Goal: Check status: Check status

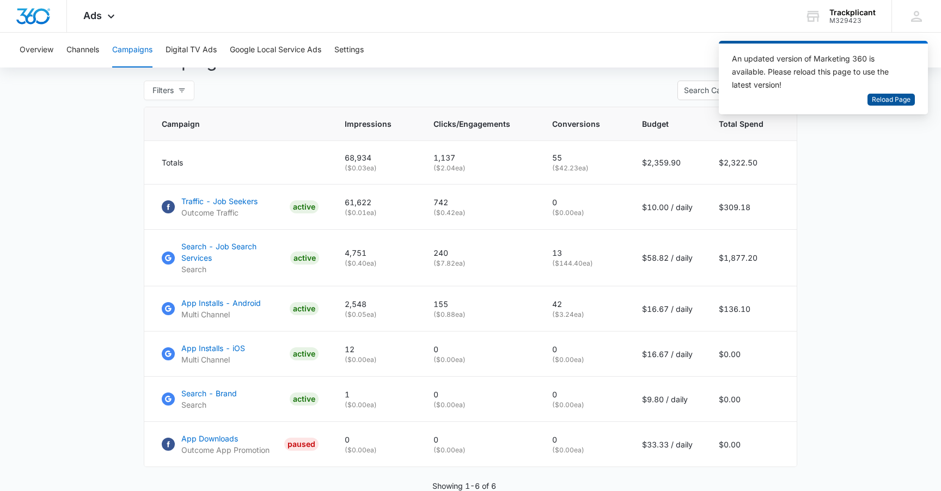
click at [894, 101] on span "Reload Page" at bounding box center [891, 100] width 39 height 10
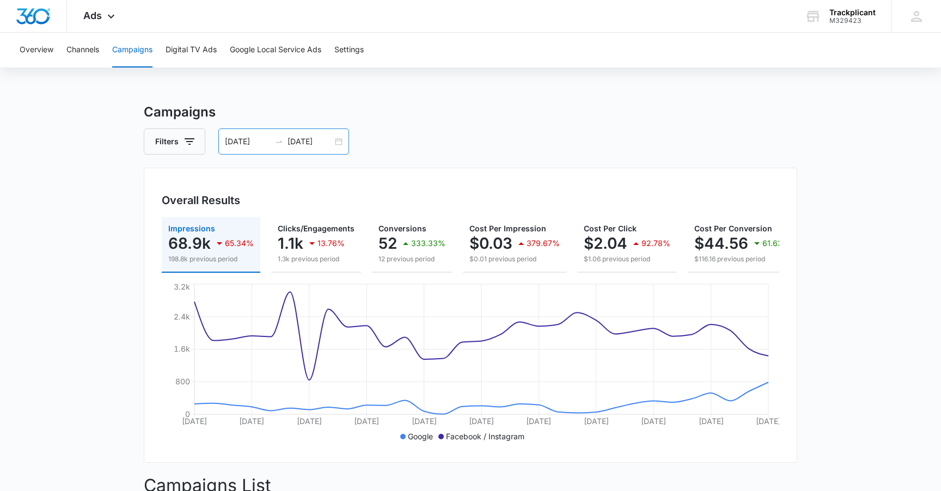
click at [294, 136] on input "[DATE]" at bounding box center [310, 142] width 45 height 12
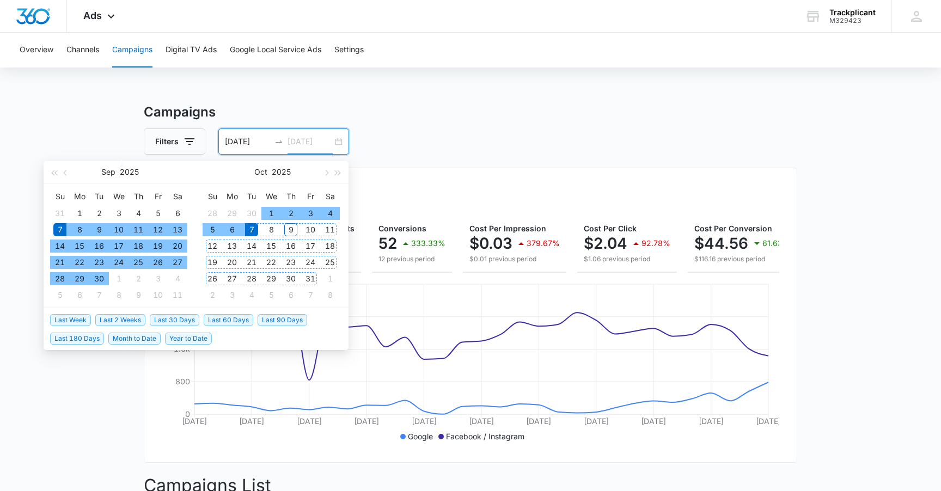
type input "[DATE]"
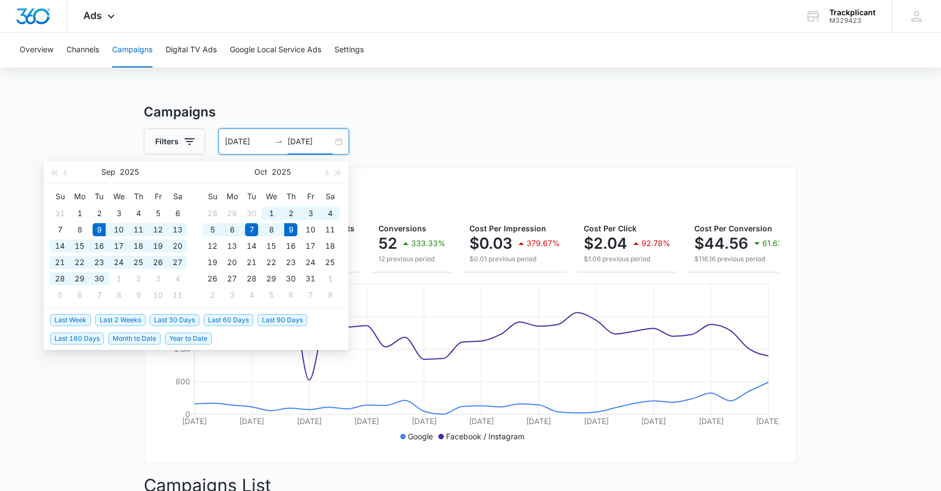
click at [170, 318] on span "Last 30 Days" at bounding box center [175, 320] width 50 height 12
type input "09/09/2025"
type input "10/09/2025"
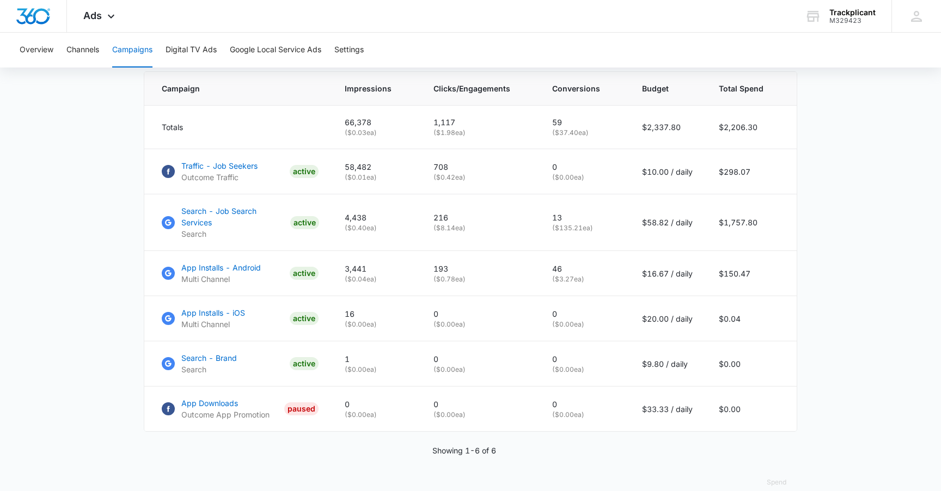
scroll to position [466, 0]
